Goal: Task Accomplishment & Management: Use online tool/utility

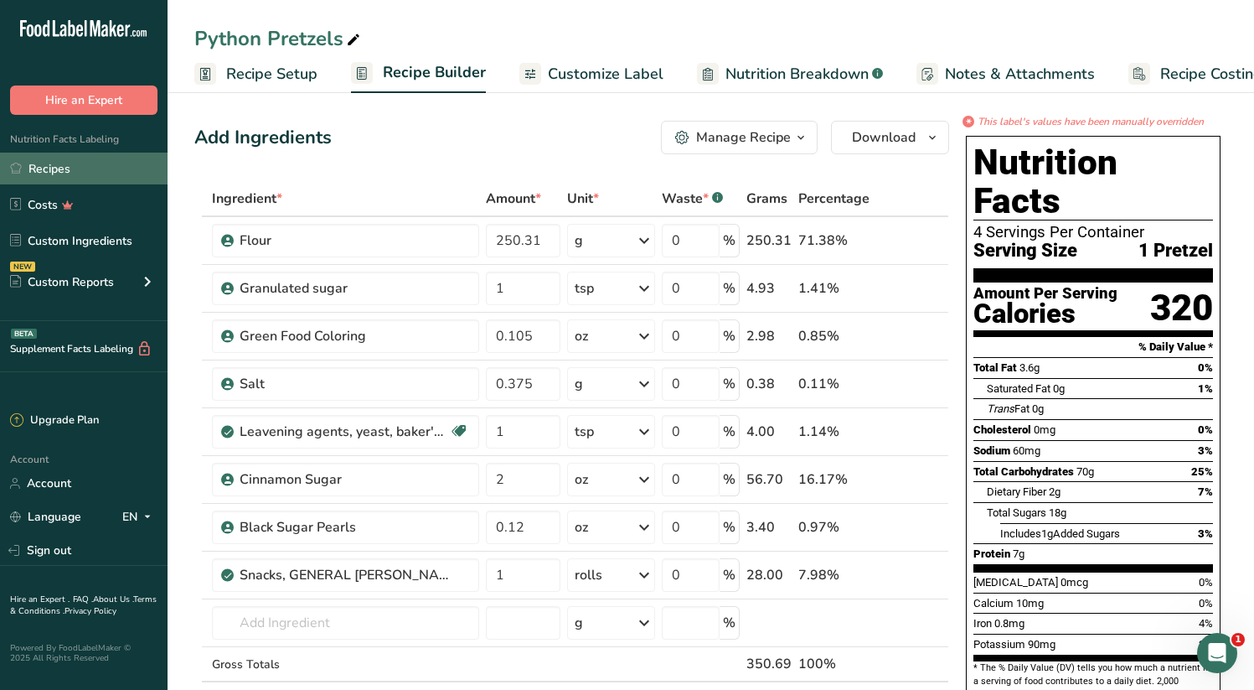
click at [54, 167] on link "Recipes" at bounding box center [84, 168] width 168 height 32
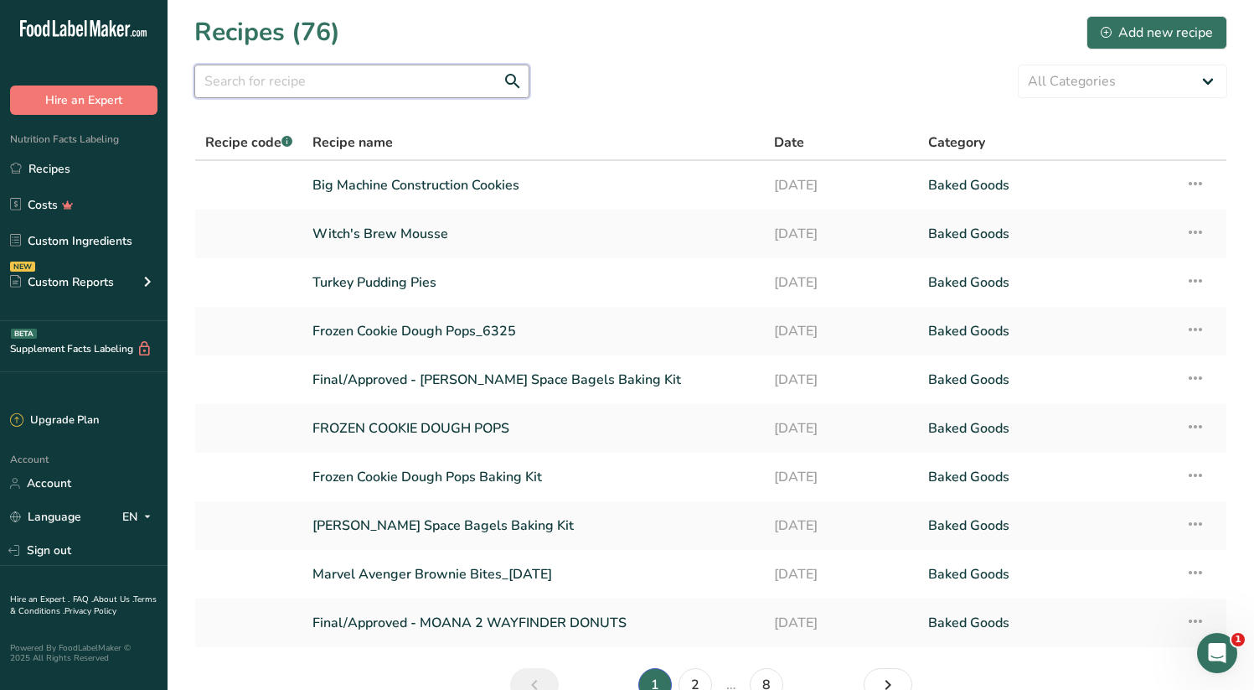
click at [400, 84] on input "text" at bounding box center [361, 82] width 335 height 34
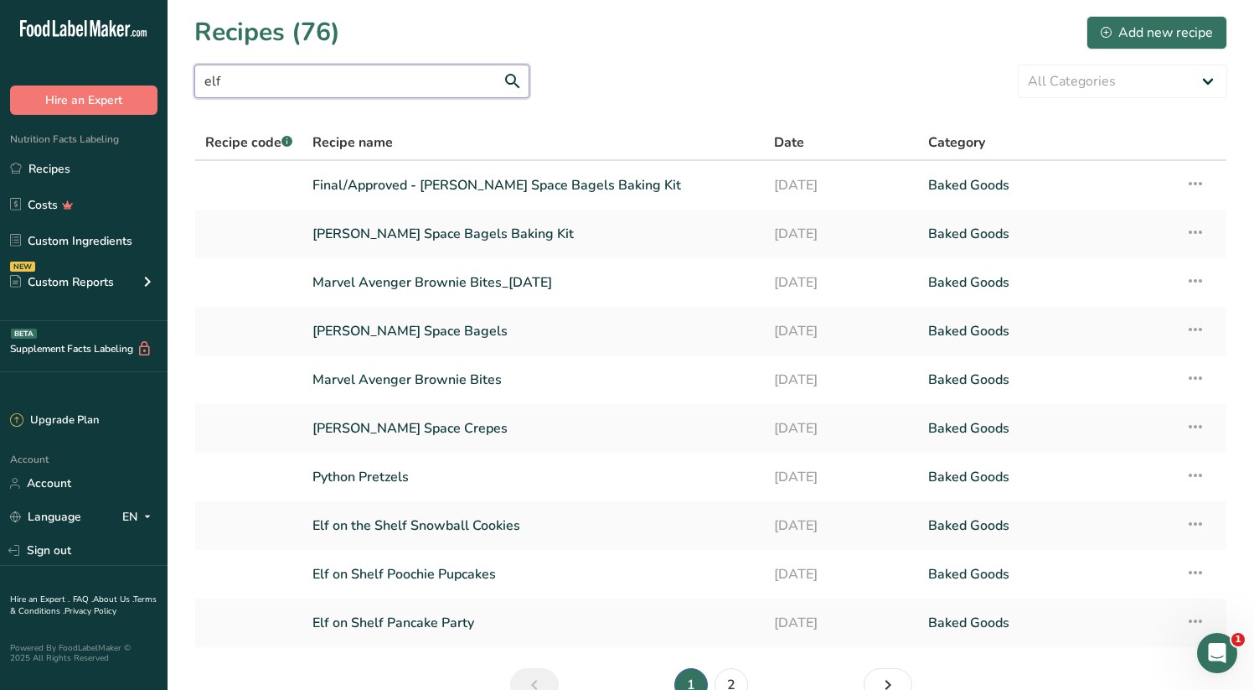
click at [270, 71] on input "elf" at bounding box center [361, 82] width 335 height 34
click at [307, 80] on input "elf" at bounding box center [361, 82] width 335 height 34
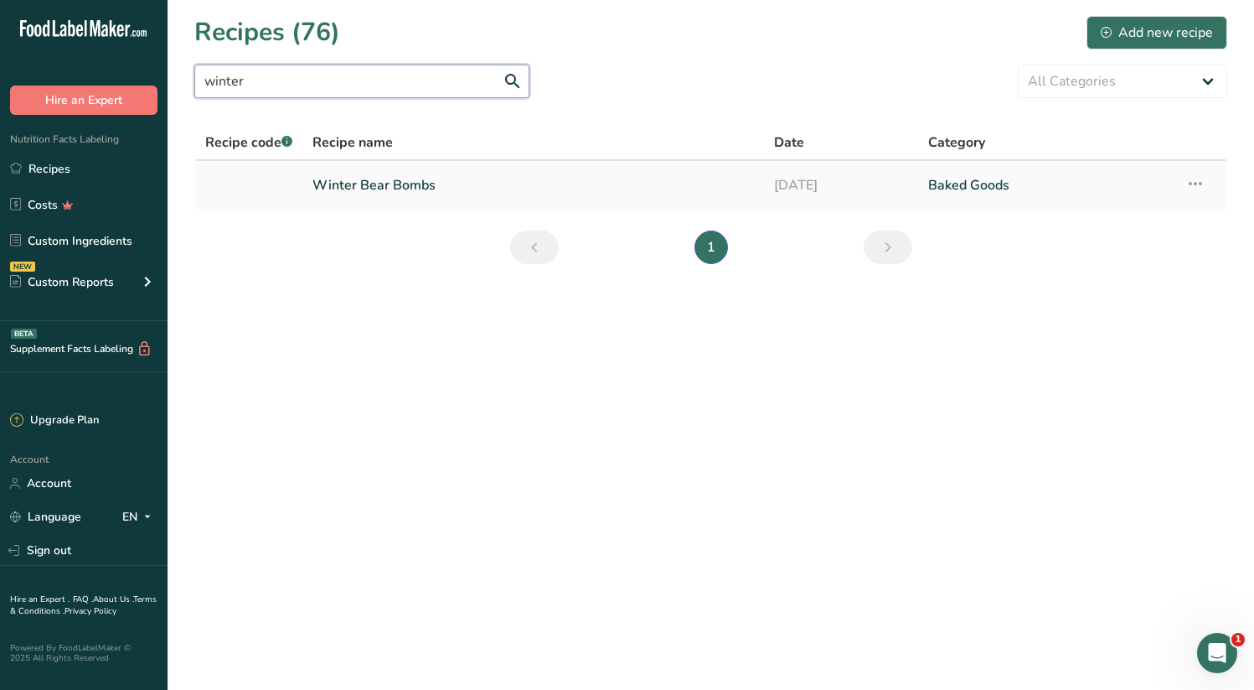
type input "winter"
click at [1178, 184] on td "Recipe Setup Delete Recipe Duplicate Recipe Scale Recipe Save as Sub-Recipe .a-…" at bounding box center [1200, 185] width 51 height 49
click at [1191, 186] on icon at bounding box center [1195, 183] width 20 height 30
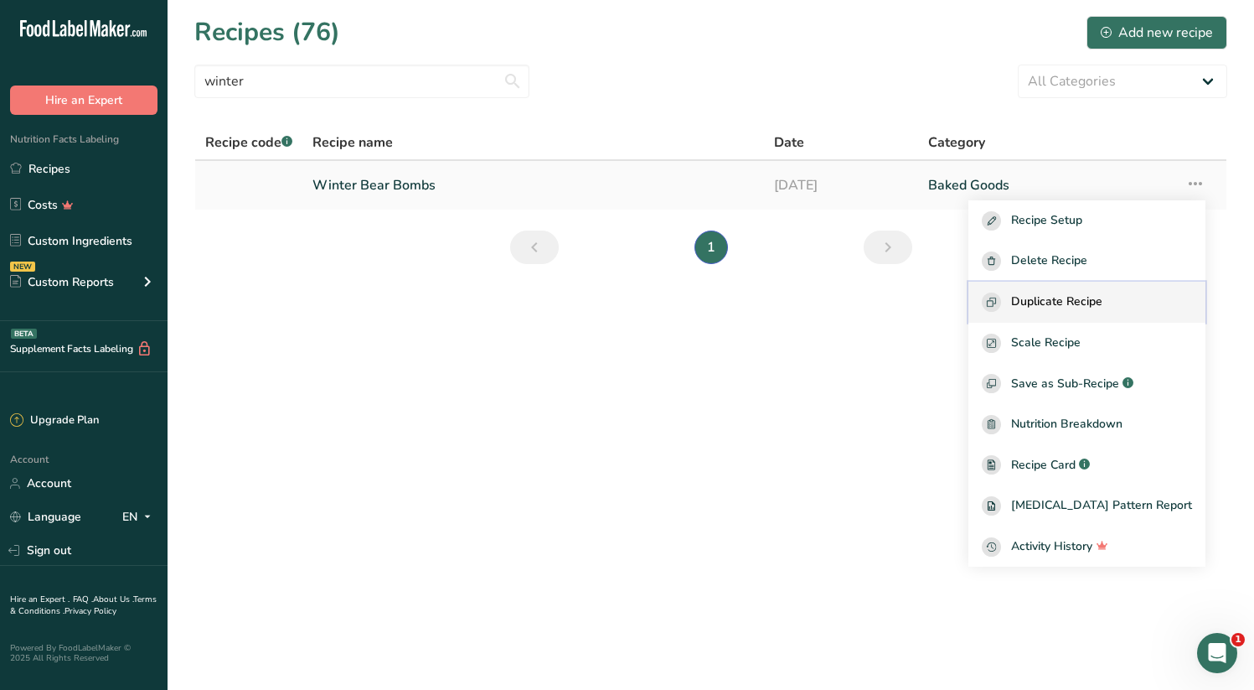
click at [1103, 298] on span "Duplicate Recipe" at bounding box center [1056, 301] width 91 height 19
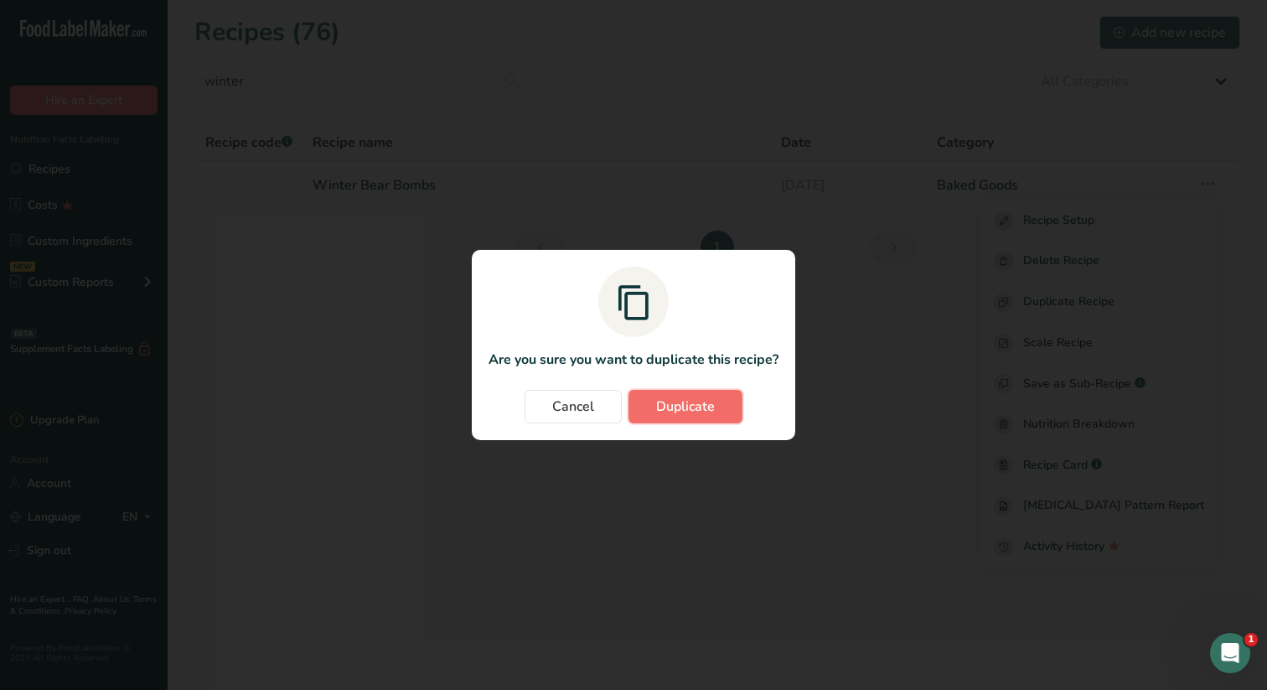
click at [707, 407] on span "Duplicate" at bounding box center [685, 406] width 59 height 20
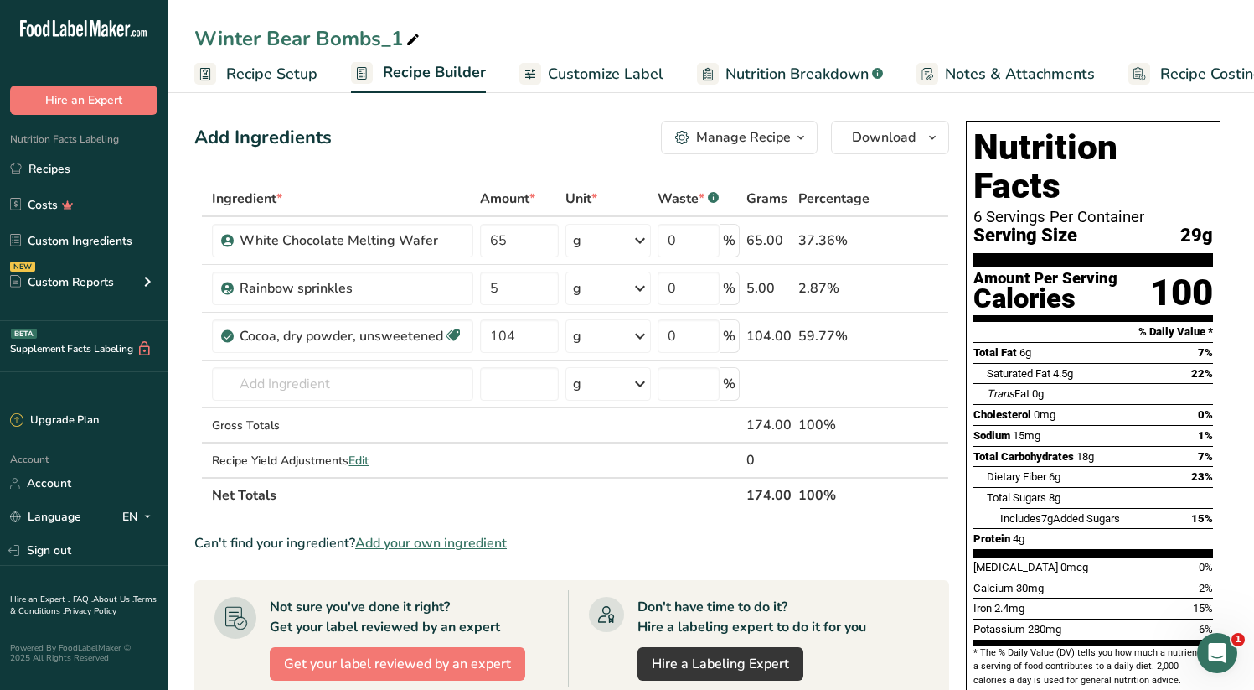
click at [276, 40] on div "Winter Bear Bombs_1" at bounding box center [308, 38] width 229 height 30
click at [276, 40] on input "Winter Bear Bombs_1" at bounding box center [710, 38] width 1033 height 30
click at [746, 41] on input "Miraculous Ladybug's YoYo Cocoa Bomb Trio" at bounding box center [710, 38] width 1033 height 30
type input "Miraculous Ladybug's YoYo Cocoa Bomb Trio"
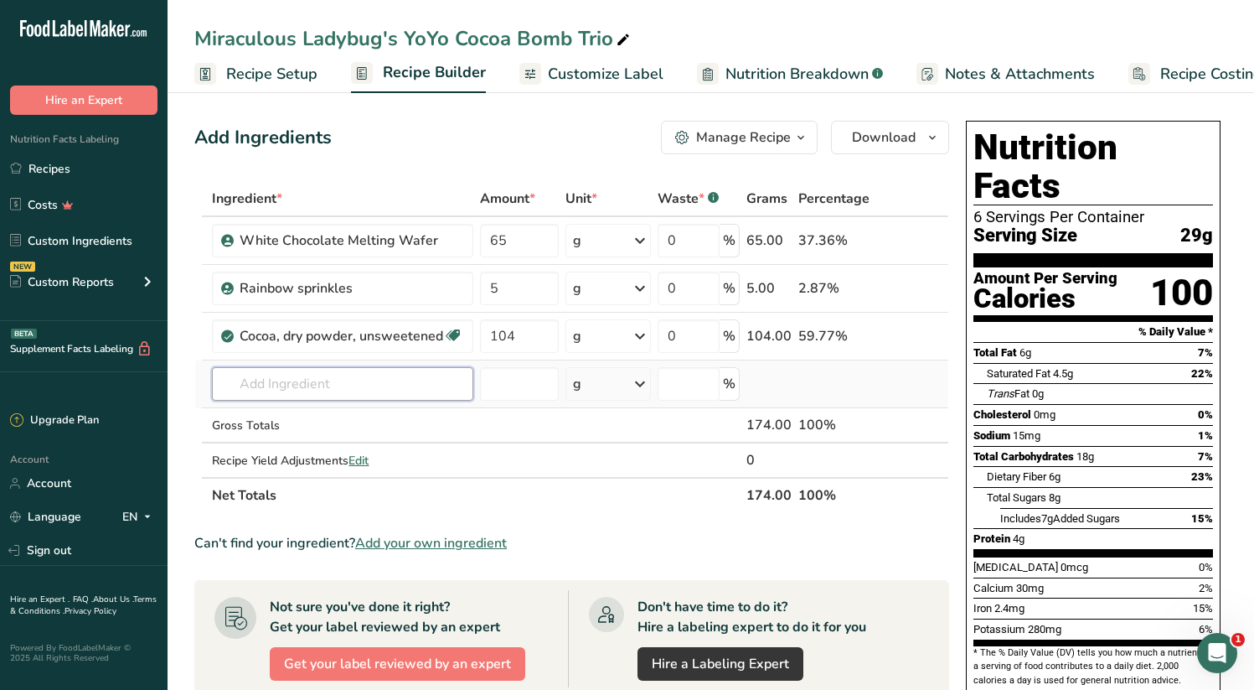
click at [327, 388] on input "text" at bounding box center [342, 384] width 261 height 34
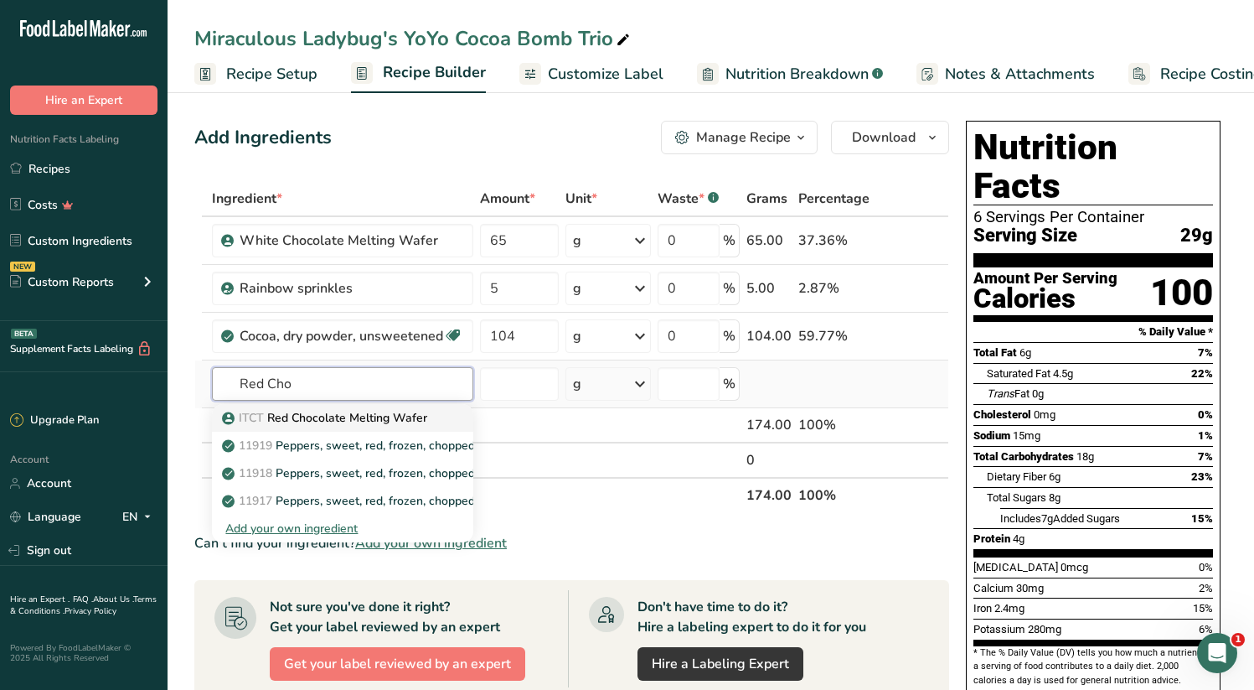
type input "Red Cho"
click at [352, 406] on link "ITCT Red Chocolate Melting Wafer" at bounding box center [342, 418] width 261 height 28
type input "Red Chocolate Melting Wafer"
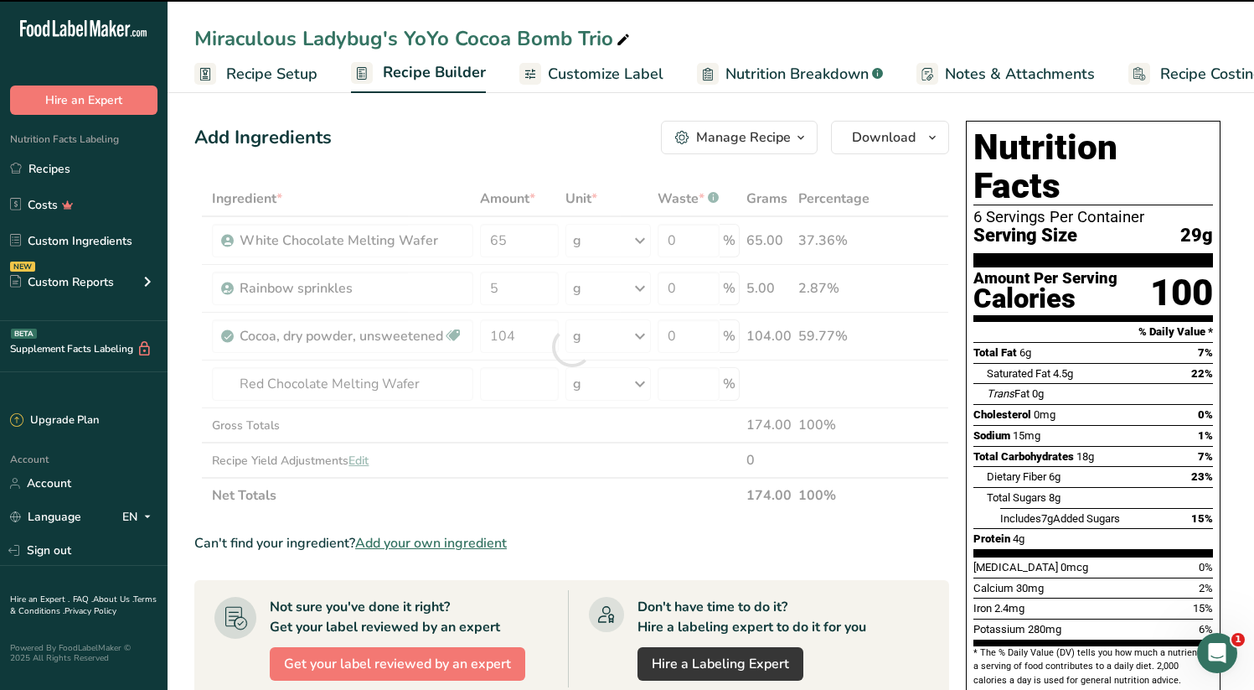
type input "0"
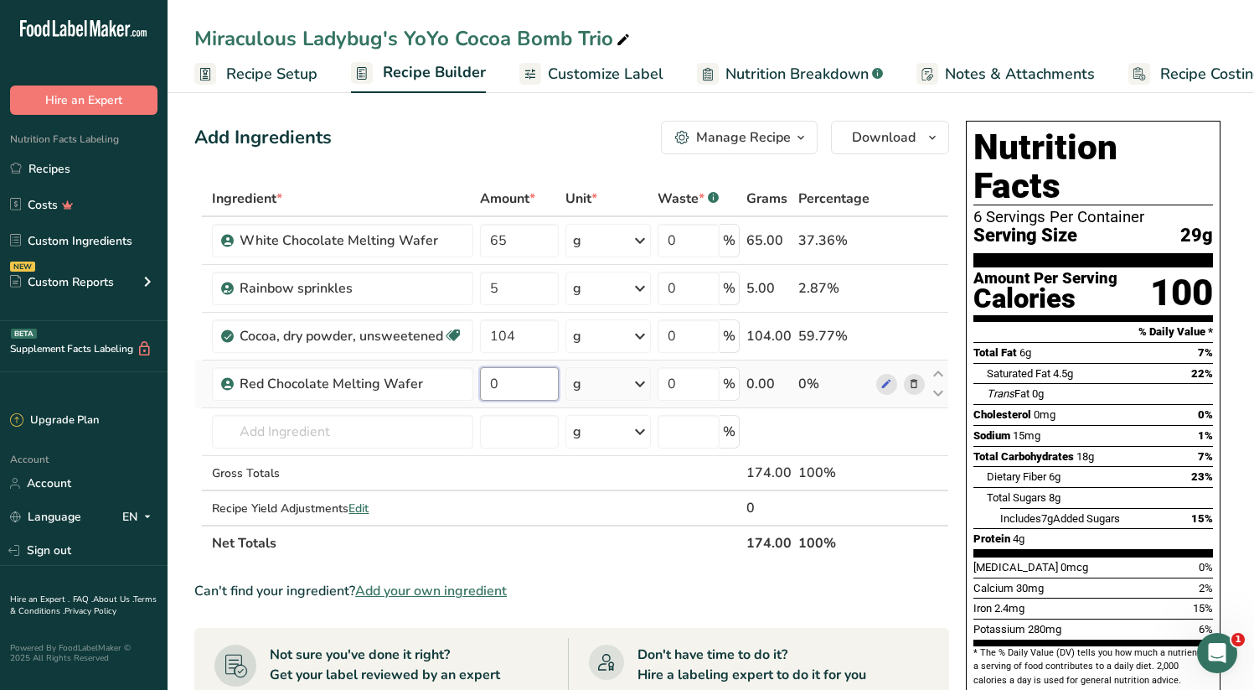
click at [497, 388] on input "0" at bounding box center [519, 384] width 79 height 34
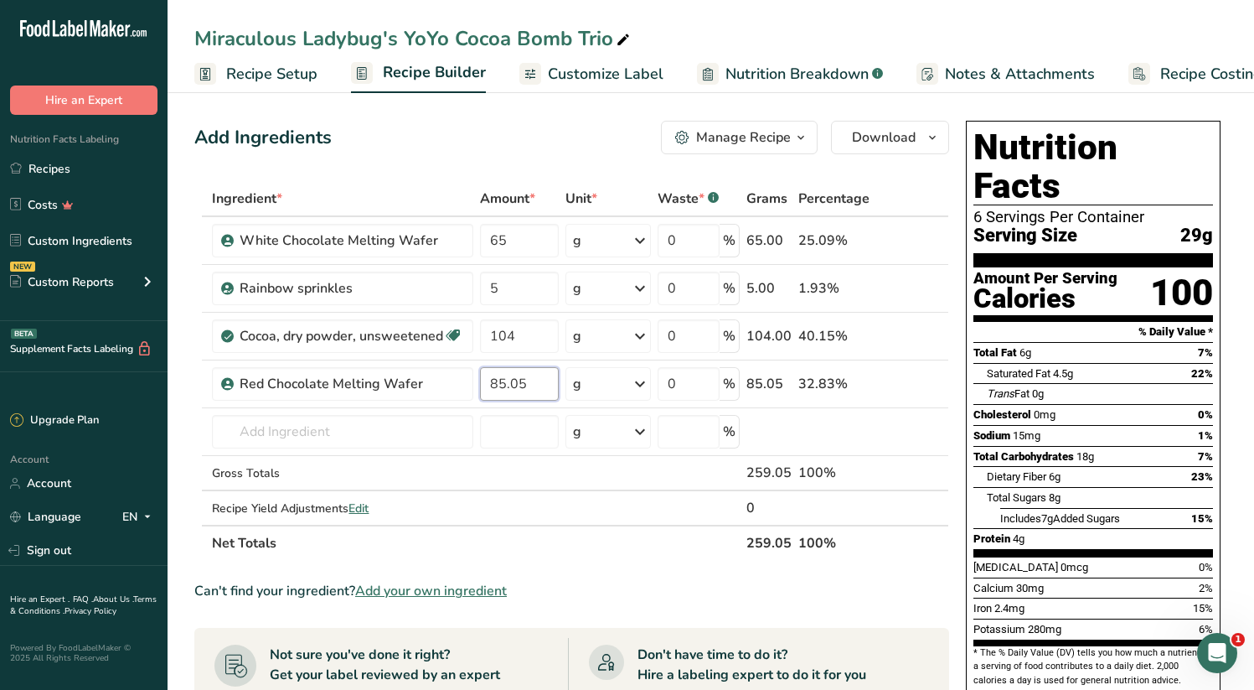
type input "85.05"
click at [624, 584] on div "Can't find your ingredient? Add your own ingredient" at bounding box center [571, 591] width 755 height 20
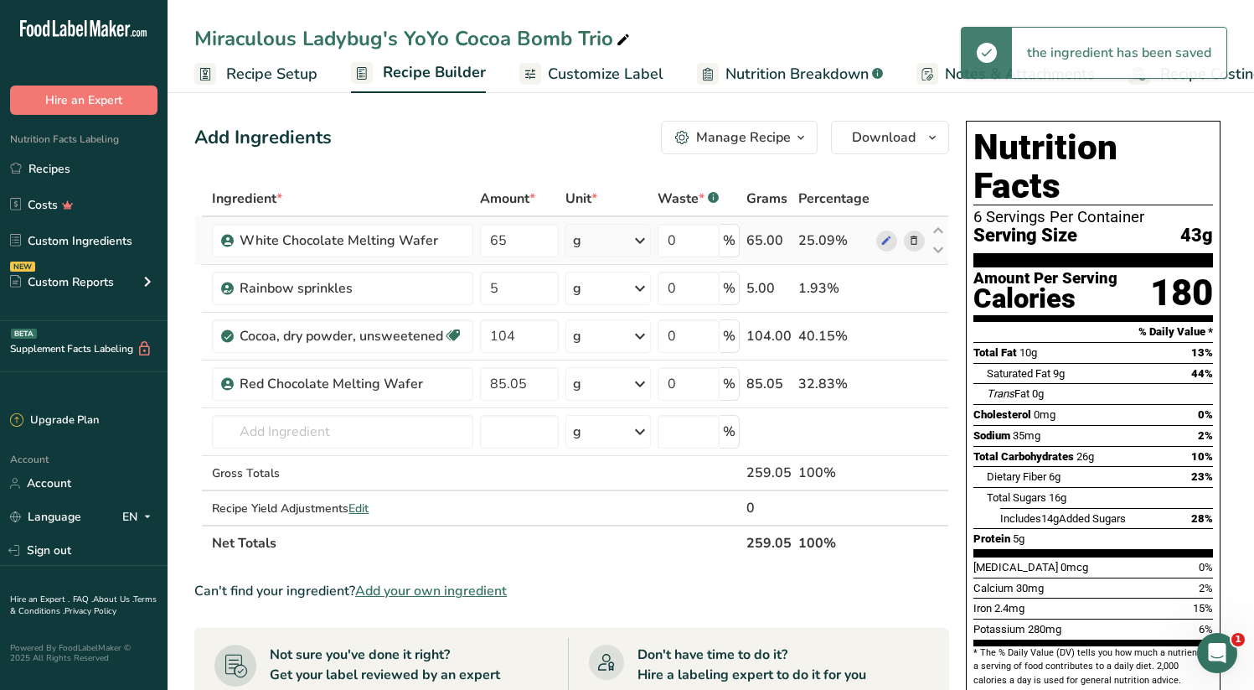
click at [911, 240] on icon at bounding box center [914, 241] width 12 height 18
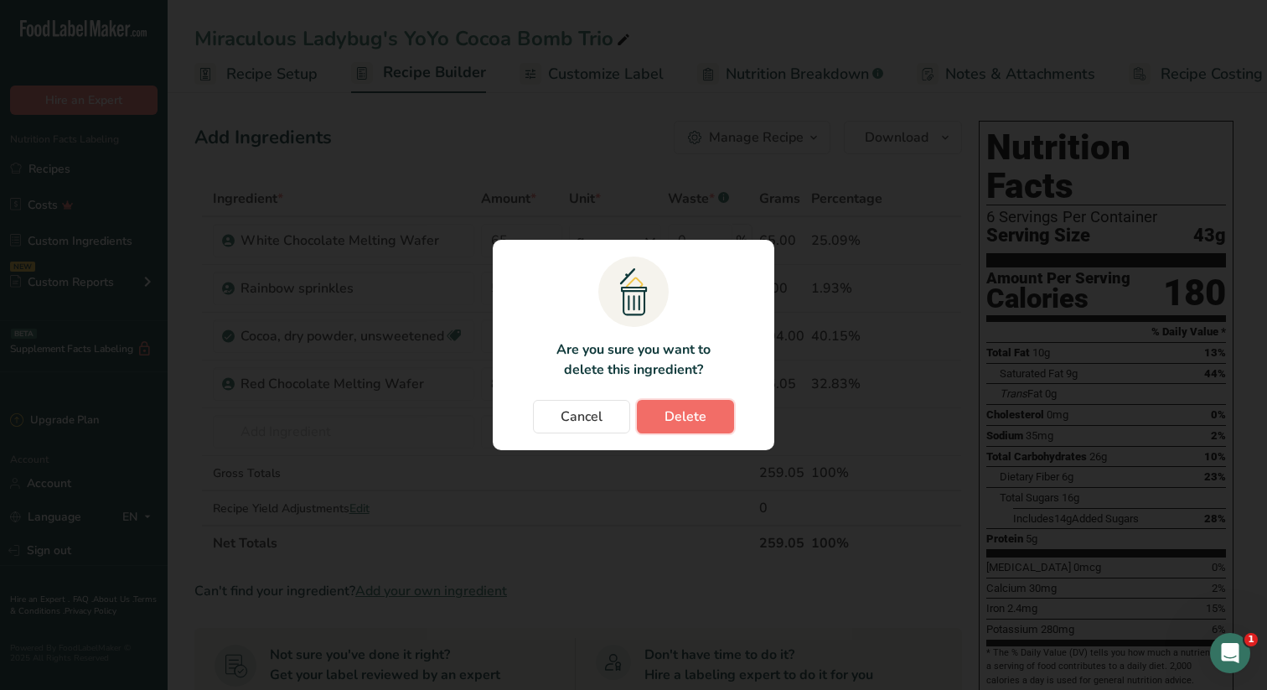
click at [699, 417] on span "Delete" at bounding box center [685, 416] width 42 height 20
type input "5"
type input "104"
type input "85.05"
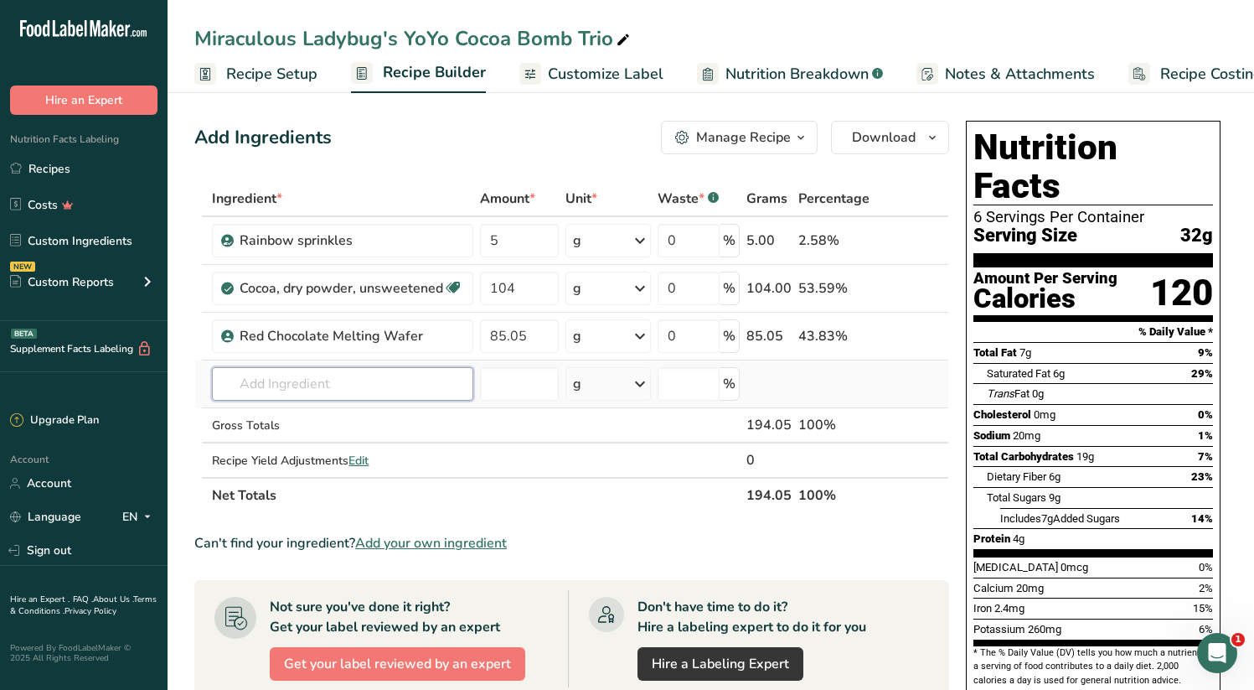
click at [259, 381] on input "text" at bounding box center [342, 384] width 261 height 34
type input "Black melting"
click at [293, 444] on div "Add your own ingredient" at bounding box center [342, 445] width 235 height 18
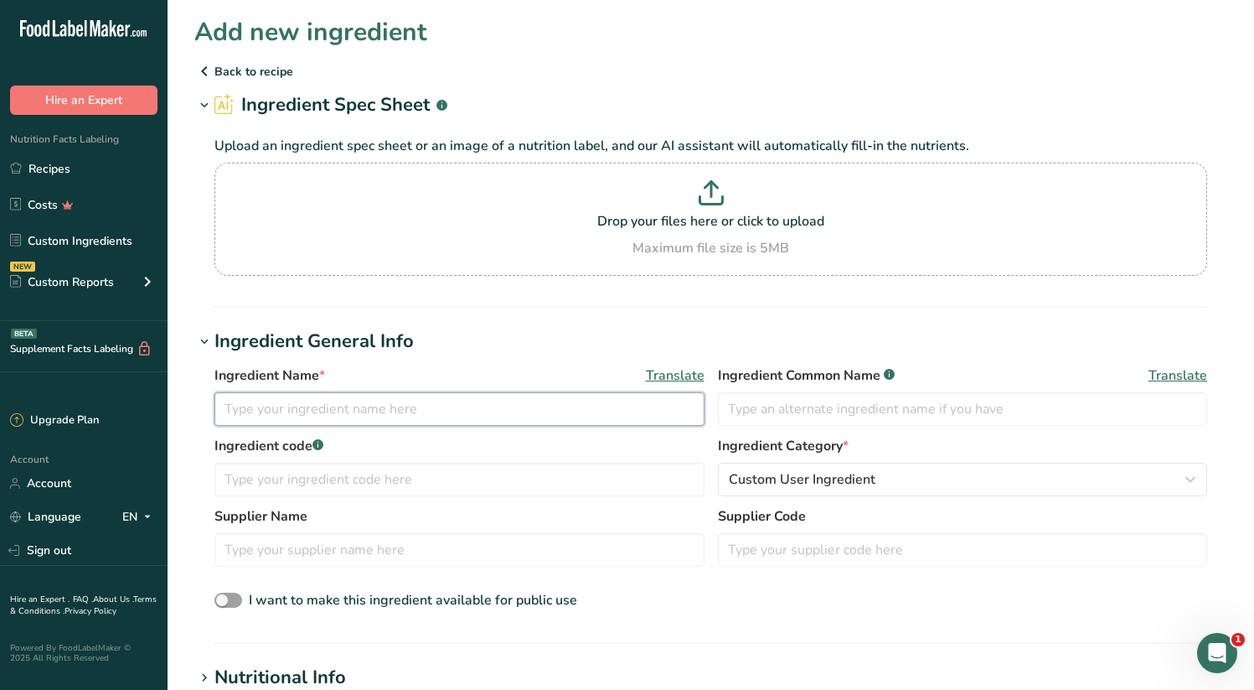
click at [337, 414] on input "text" at bounding box center [459, 409] width 490 height 34
type input "Black Melting Wafers"
type input "ITCT"
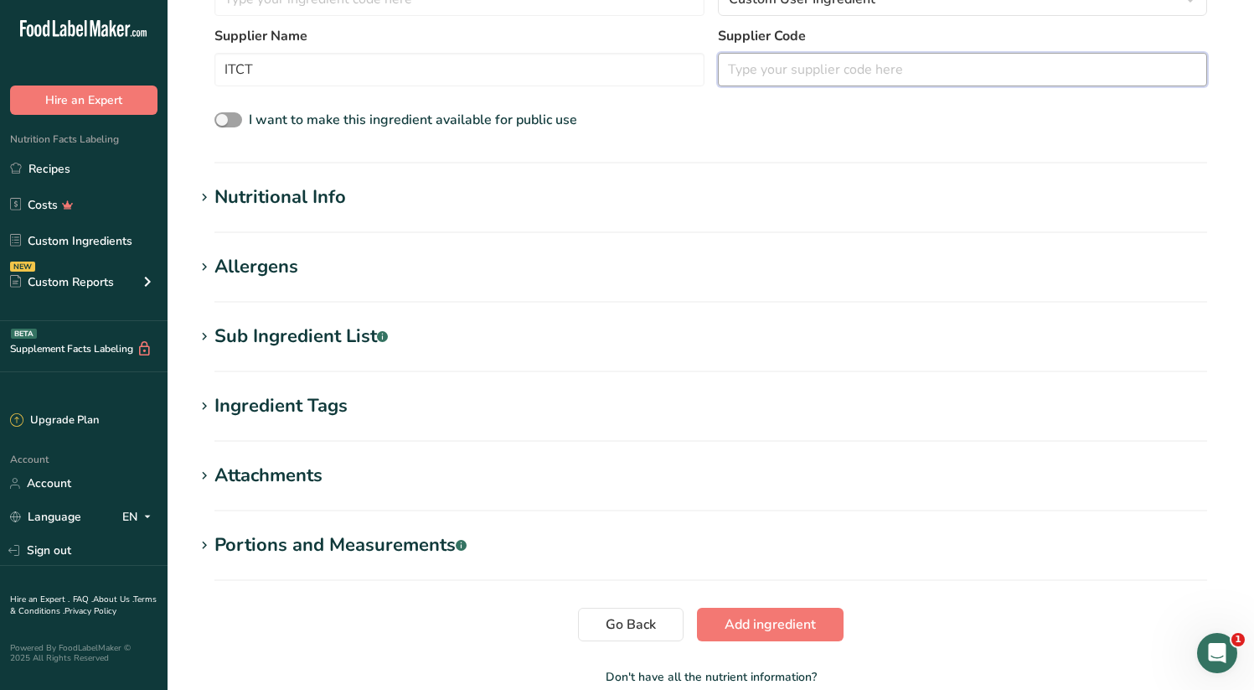
scroll to position [486, 0]
